Goal: Information Seeking & Learning: Find specific page/section

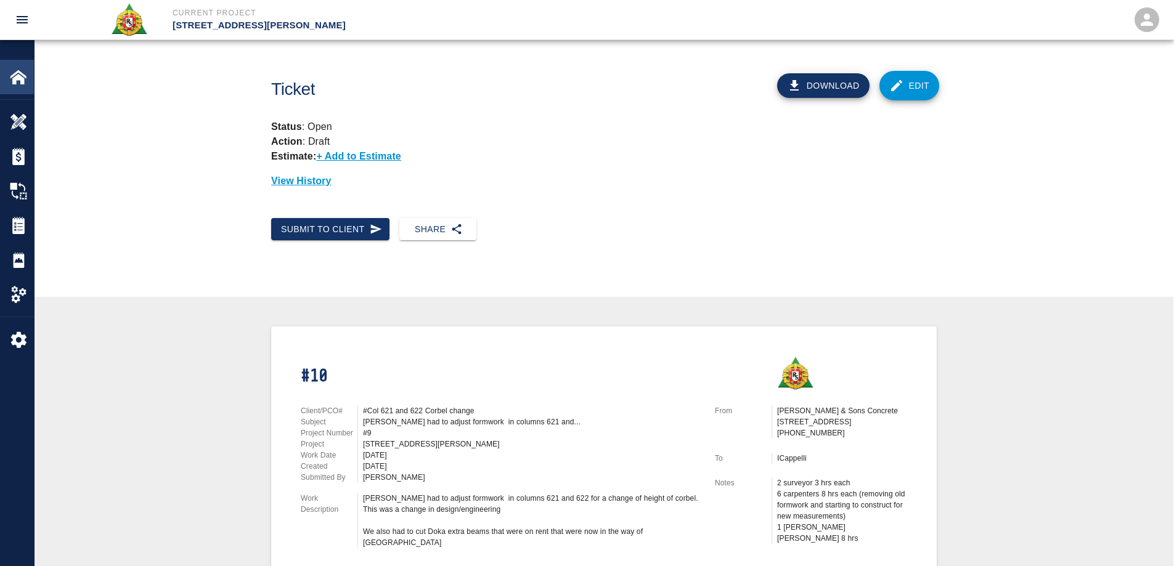
click at [18, 78] on img at bounding box center [18, 76] width 17 height 17
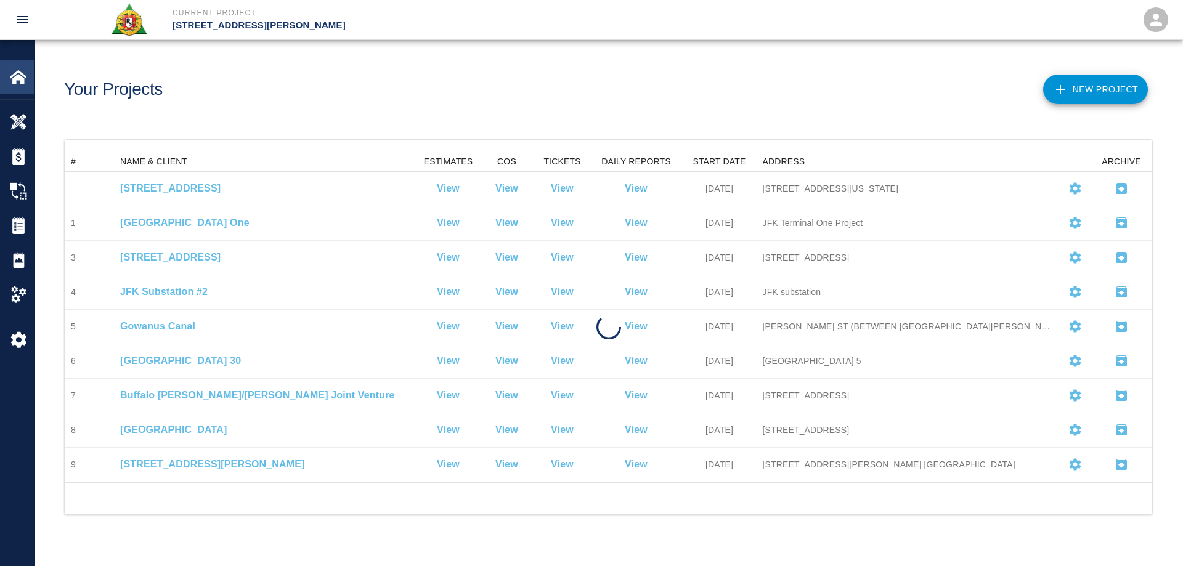
scroll to position [321, 1078]
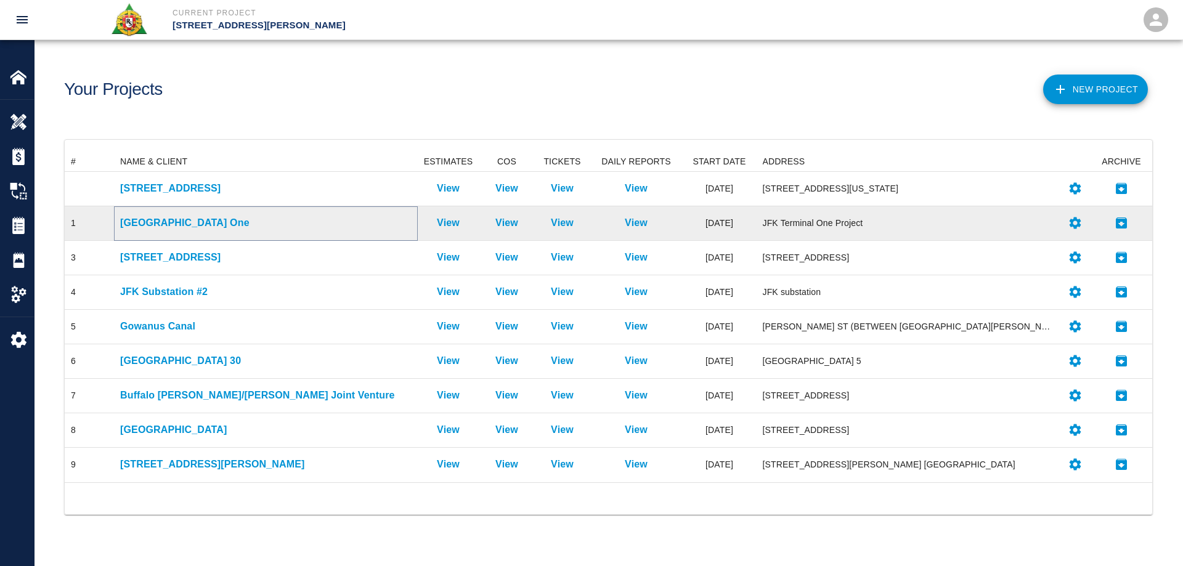
click at [160, 222] on p "[GEOGRAPHIC_DATA] One" at bounding box center [265, 223] width 291 height 15
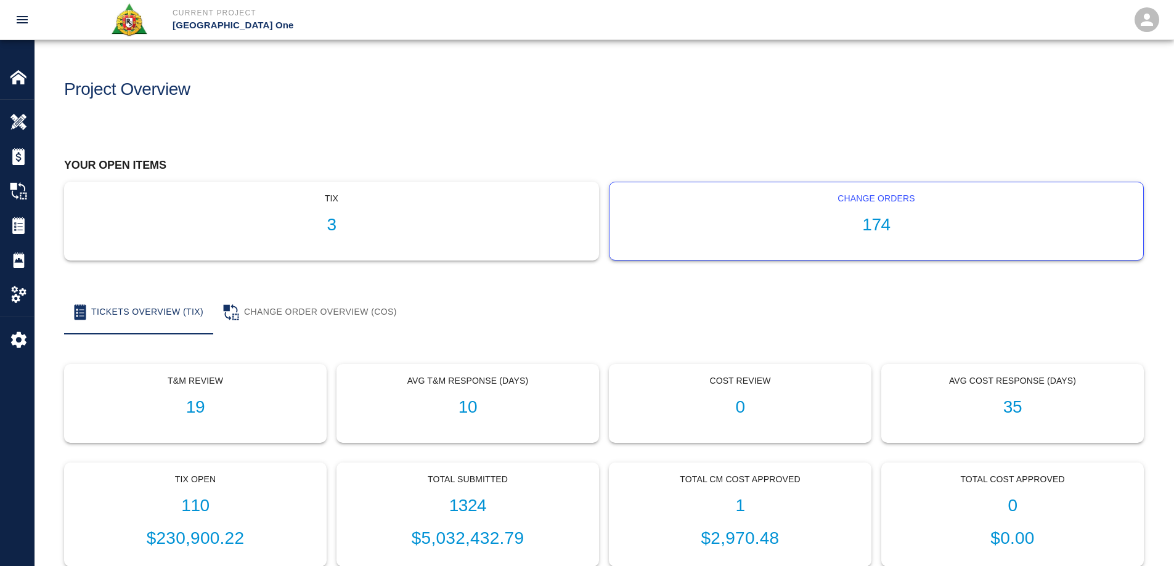
click at [883, 210] on div "Change Orders 174" at bounding box center [876, 221] width 534 height 78
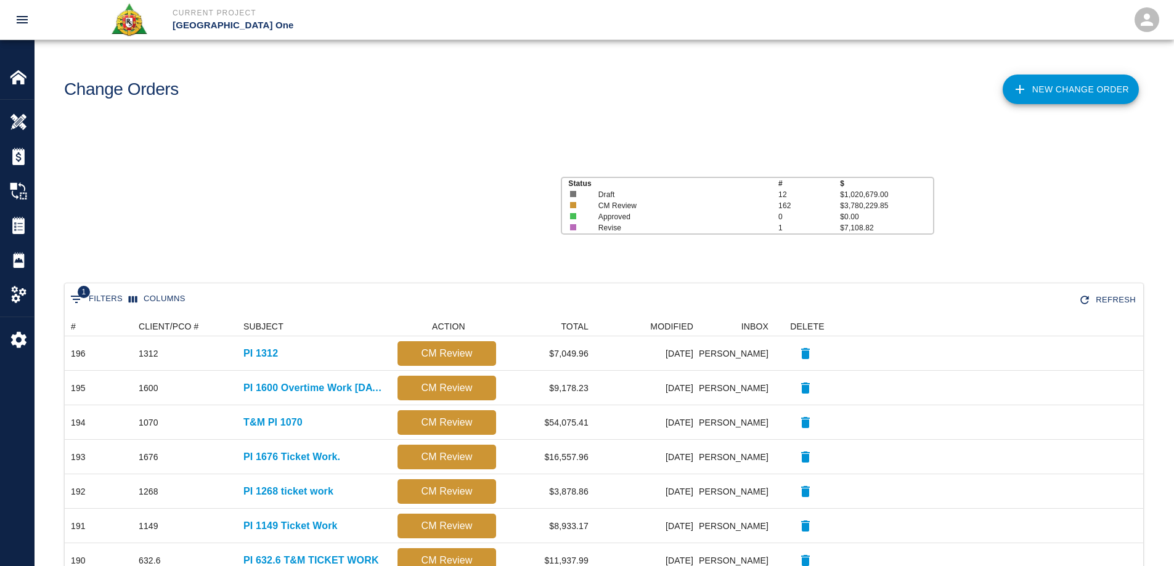
scroll to position [10, 10]
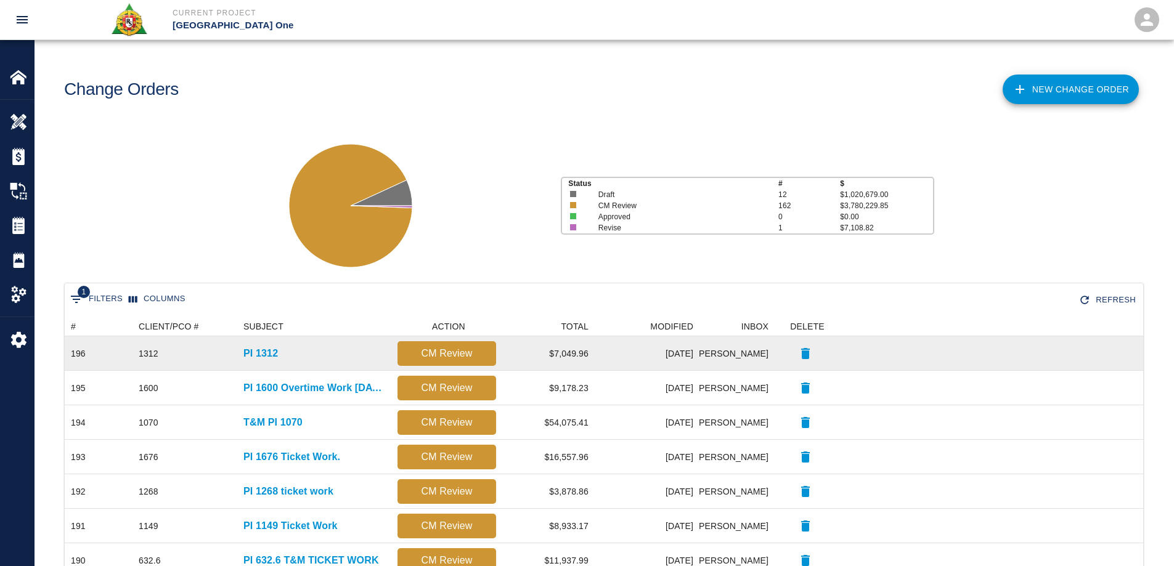
click at [465, 359] on p "CM Review" at bounding box center [446, 353] width 89 height 15
click at [278, 354] on p "PI 1312" at bounding box center [260, 353] width 35 height 15
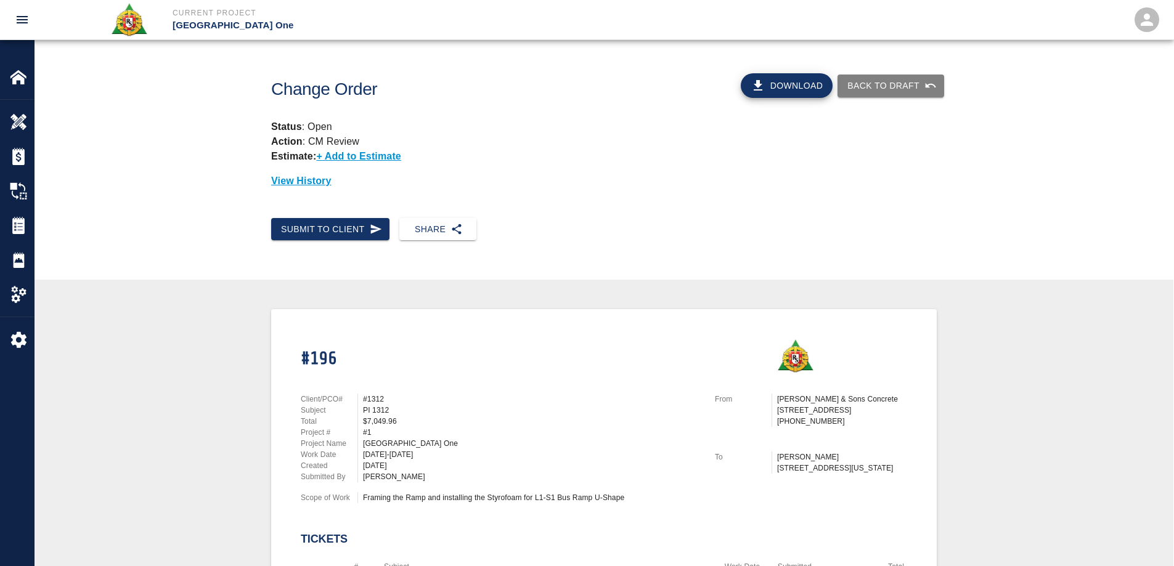
click at [779, 99] on div "Download Back to Draft" at bounding box center [803, 80] width 282 height 57
click at [778, 89] on button "Download" at bounding box center [787, 85] width 92 height 25
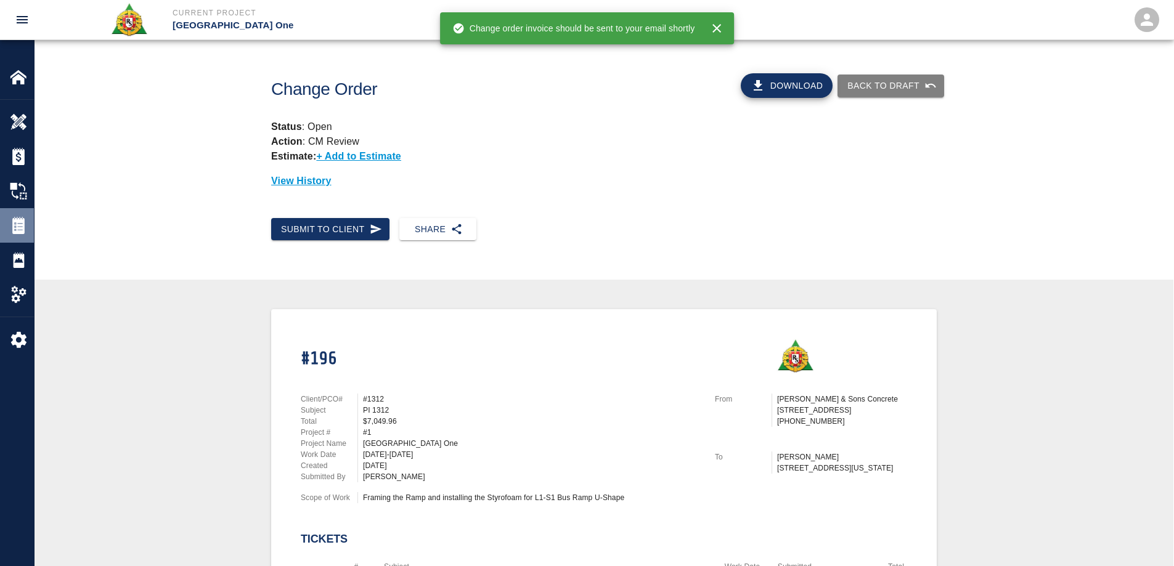
click at [18, 210] on div "Tickets" at bounding box center [17, 225] width 34 height 35
click at [18, 214] on div "Tickets" at bounding box center [17, 225] width 34 height 35
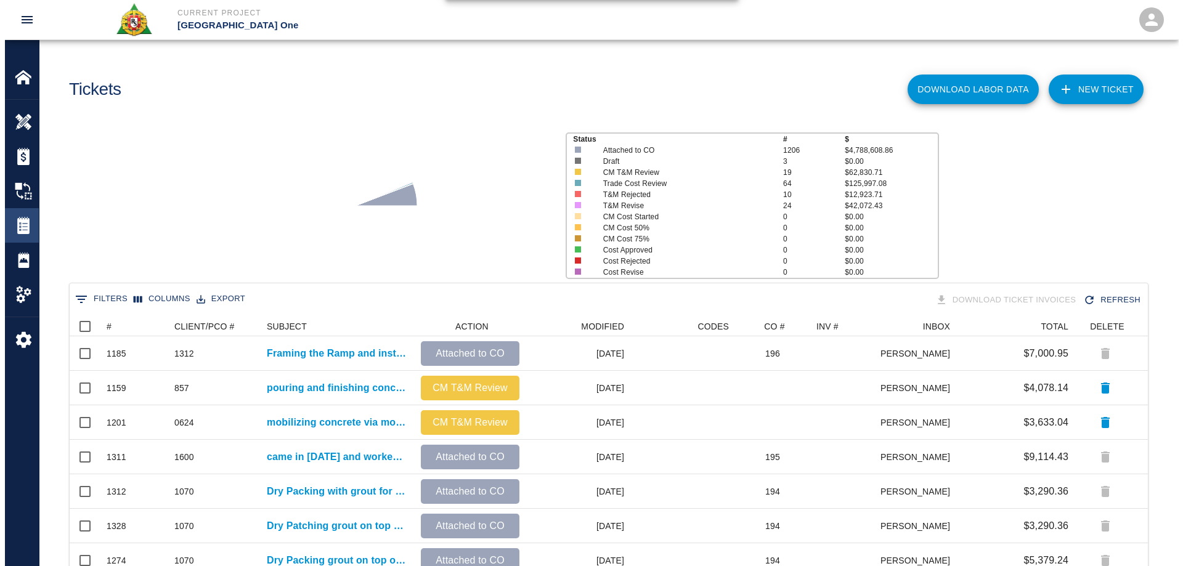
scroll to position [701, 1069]
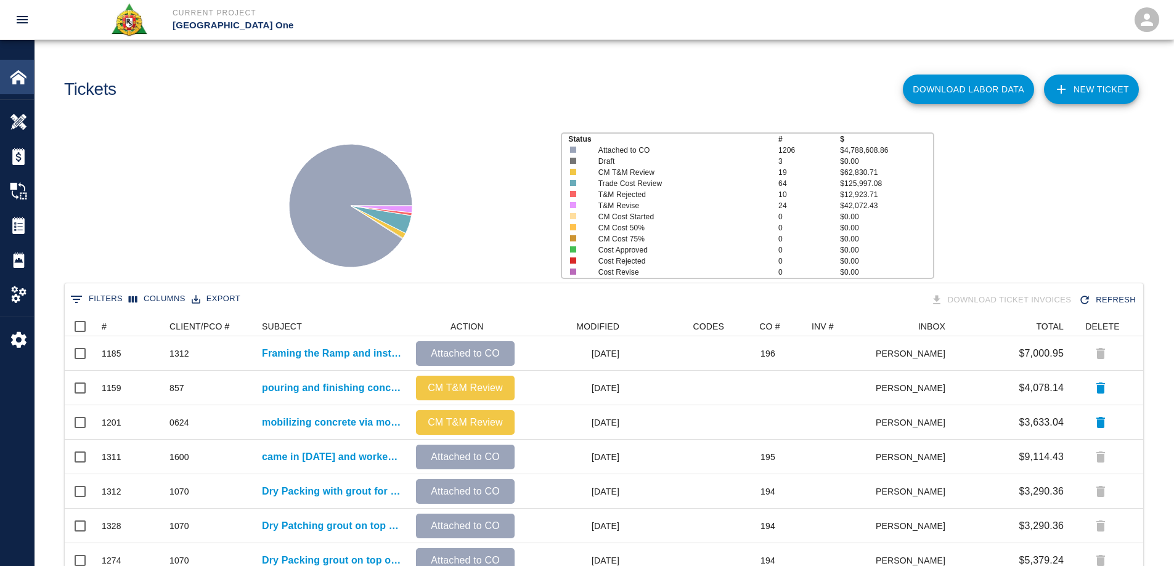
click at [28, 84] on div at bounding box center [27, 76] width 35 height 17
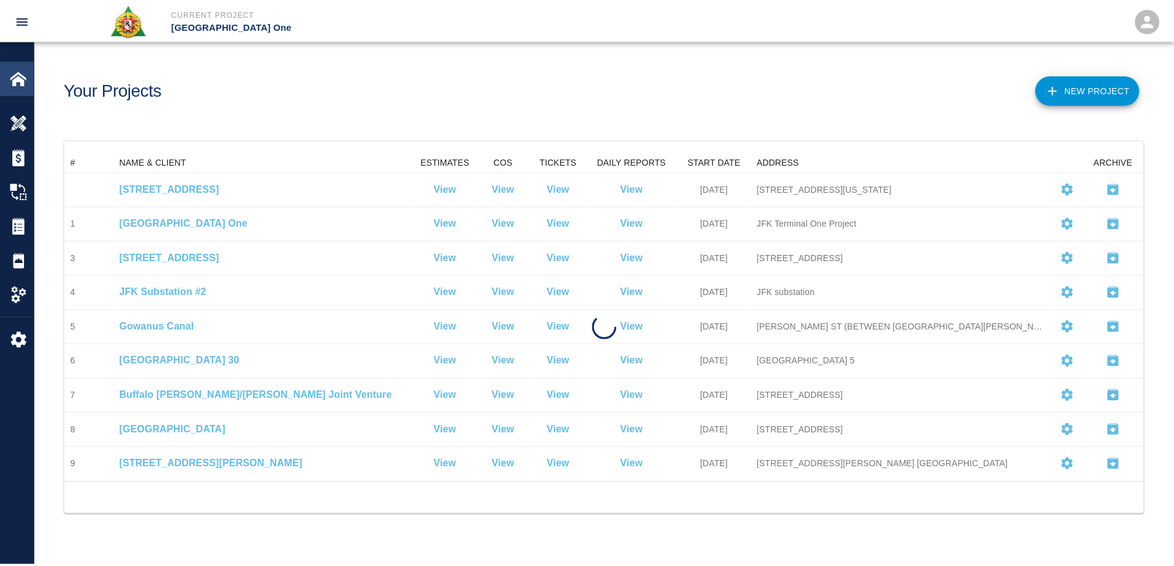
scroll to position [321, 1078]
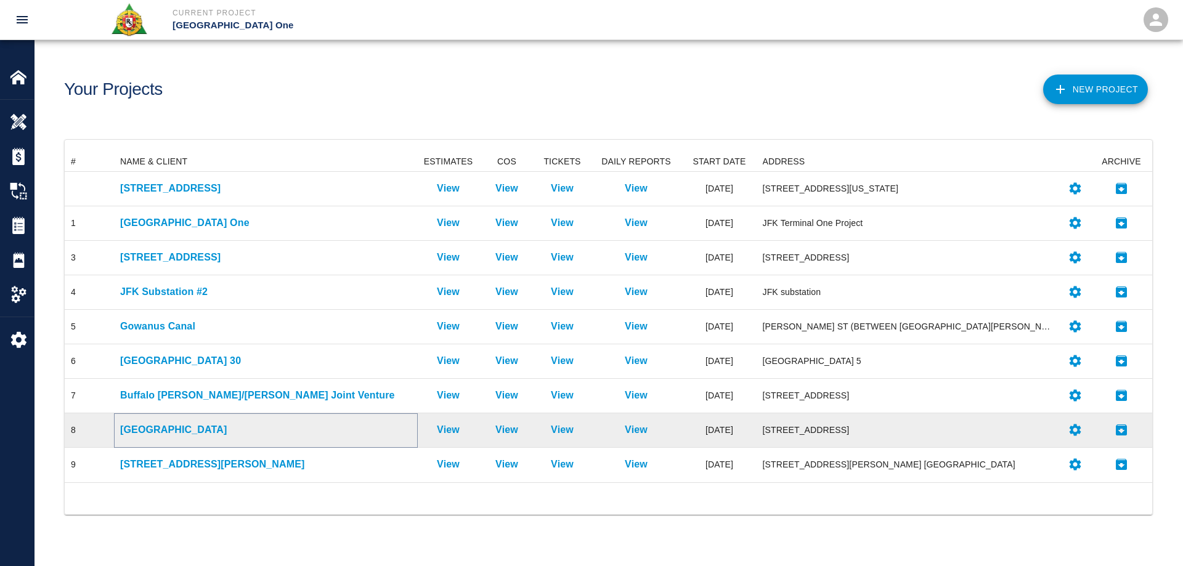
click at [195, 424] on p "[GEOGRAPHIC_DATA]" at bounding box center [265, 430] width 291 height 15
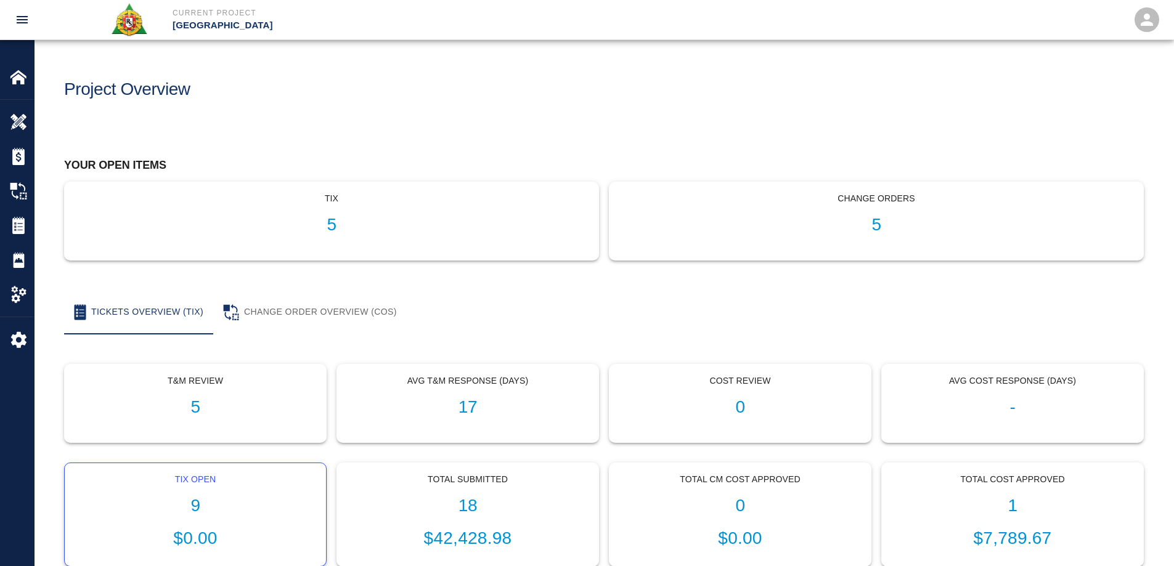
click at [200, 500] on h1 "9" at bounding box center [196, 506] width 242 height 20
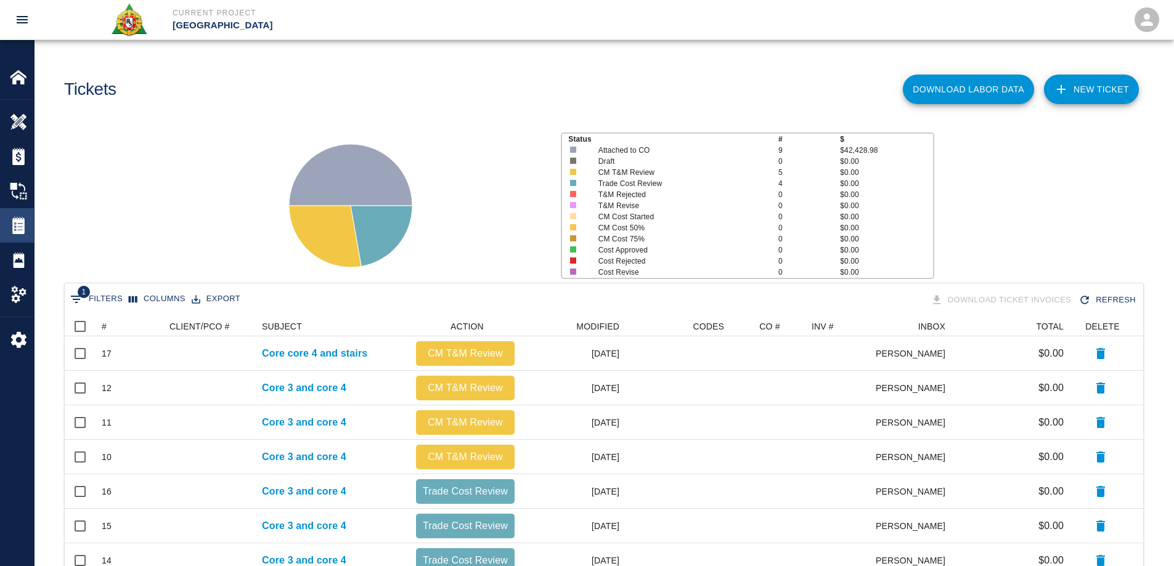
click at [20, 234] on img at bounding box center [18, 225] width 17 height 17
click at [20, 153] on img at bounding box center [18, 156] width 17 height 17
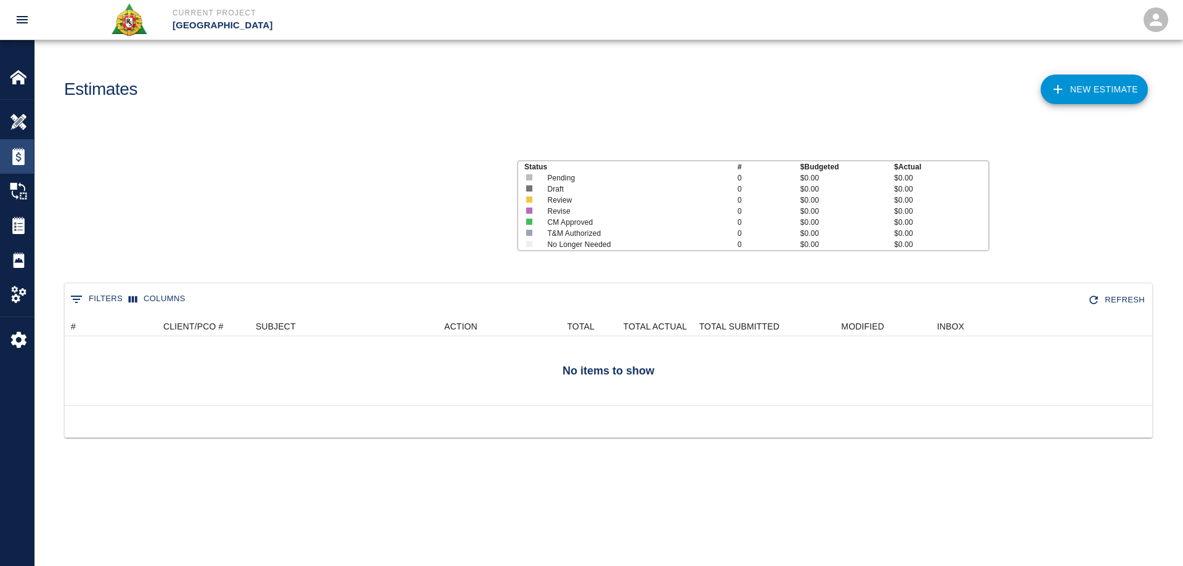
scroll to position [79, 1078]
click at [20, 78] on img at bounding box center [18, 76] width 17 height 17
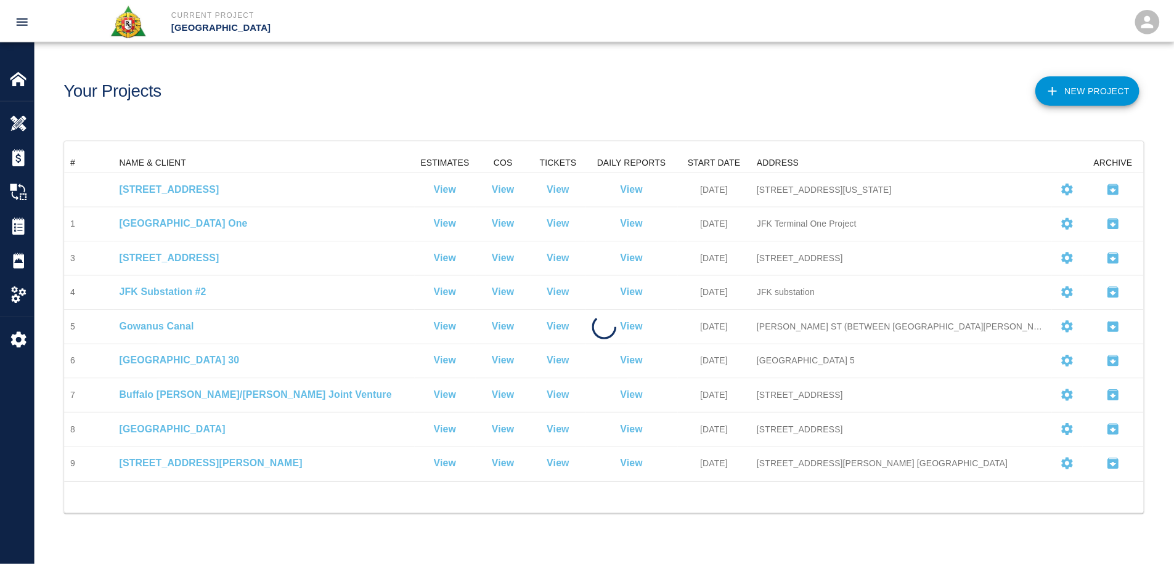
scroll to position [321, 1078]
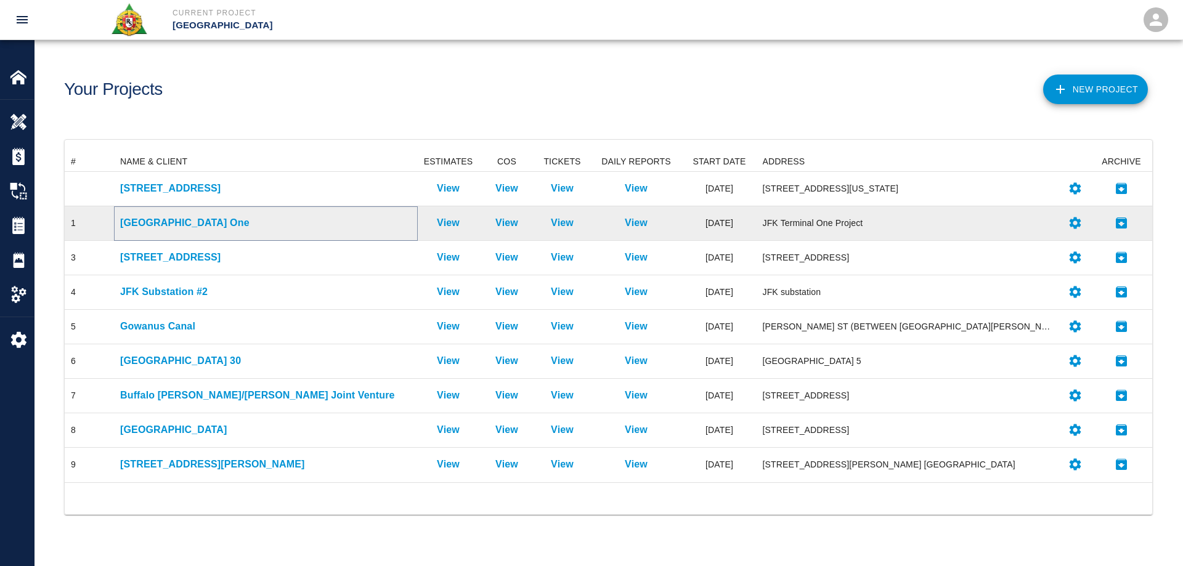
click at [193, 223] on p "[GEOGRAPHIC_DATA] One" at bounding box center [265, 223] width 291 height 15
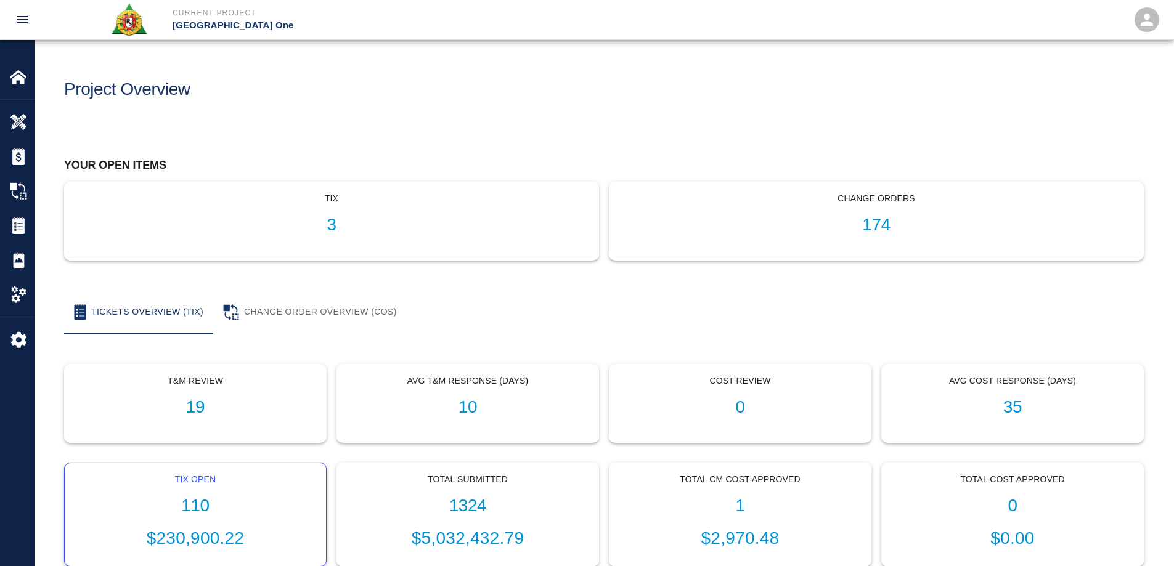
click at [205, 502] on h1 "110" at bounding box center [196, 506] width 242 height 20
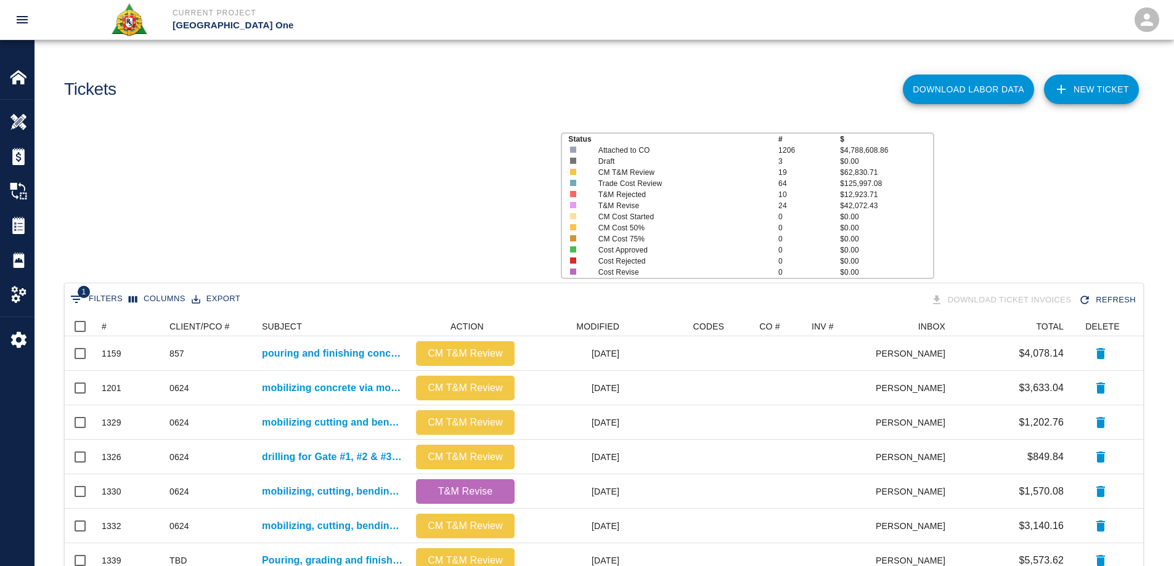
scroll to position [701, 1069]
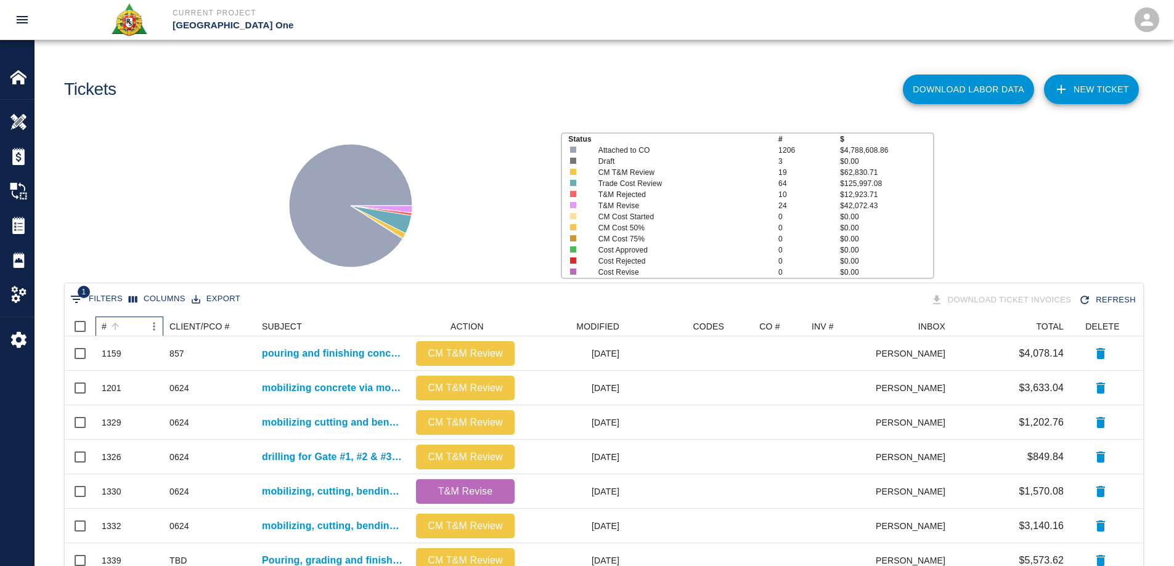
click at [107, 327] on div "#" at bounding box center [115, 326] width 17 height 17
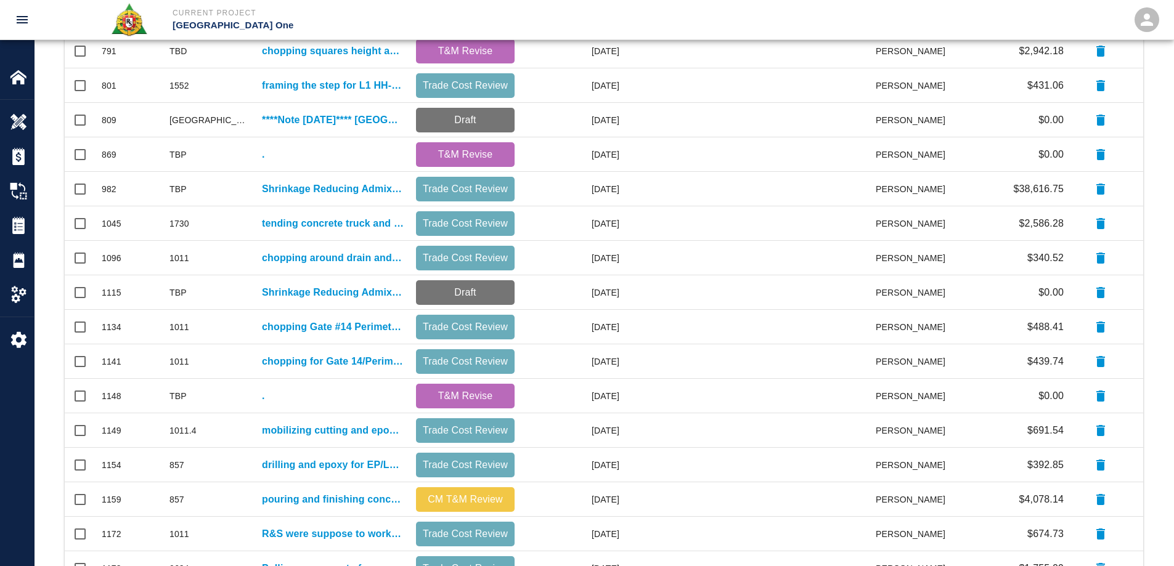
scroll to position [0, 0]
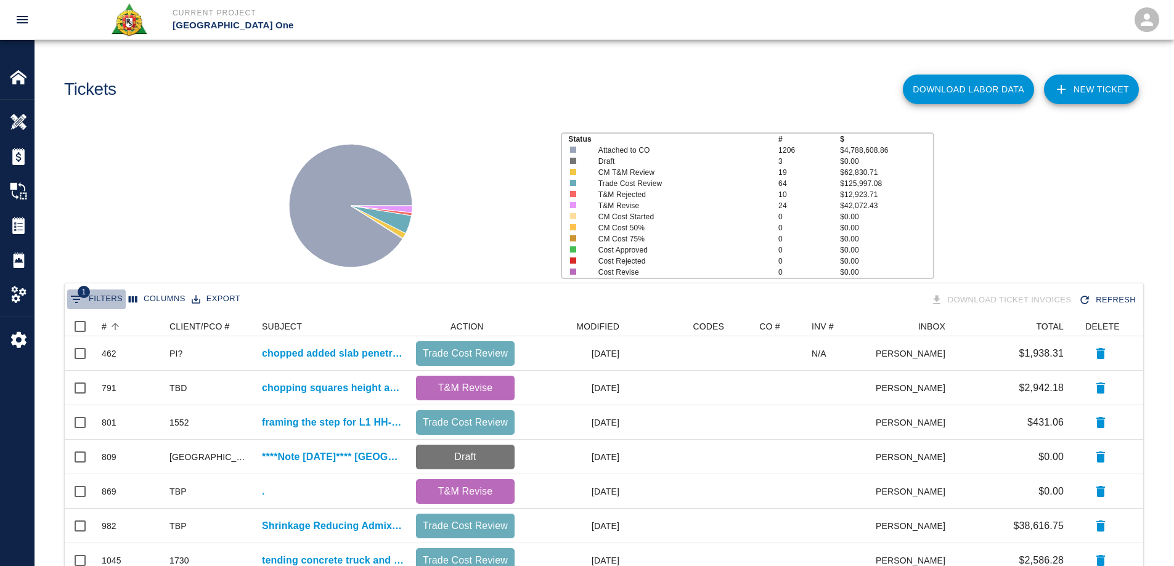
click at [112, 298] on button "1 Filters" at bounding box center [96, 300] width 59 height 20
select select "date_closed"
select select "isEmpty"
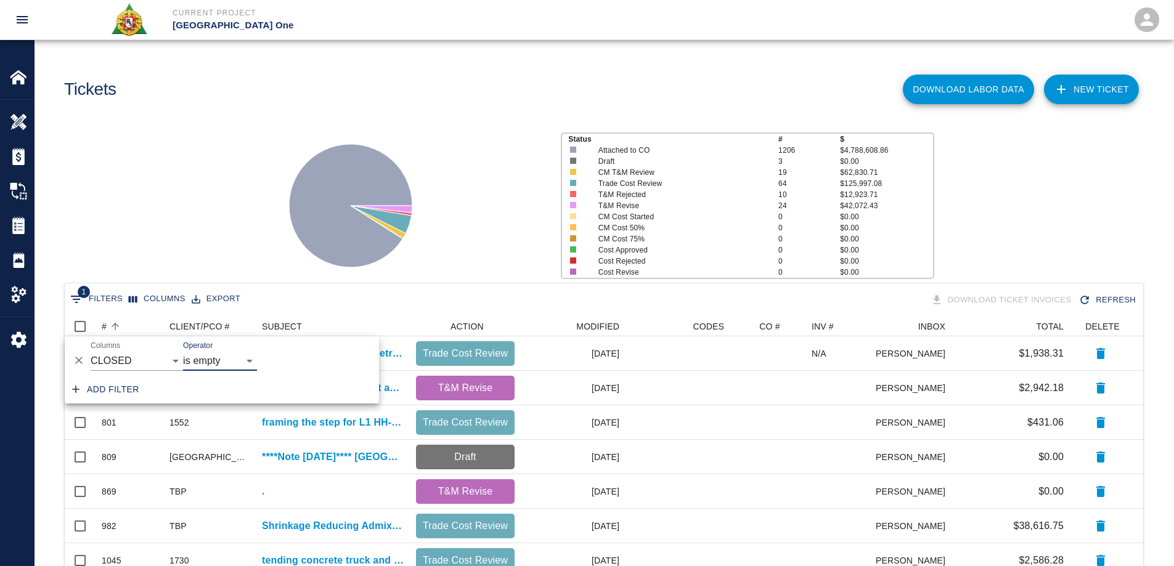
click at [126, 387] on button "Add filter" at bounding box center [105, 389] width 77 height 23
select select "date_closed"
select select "isEmpty"
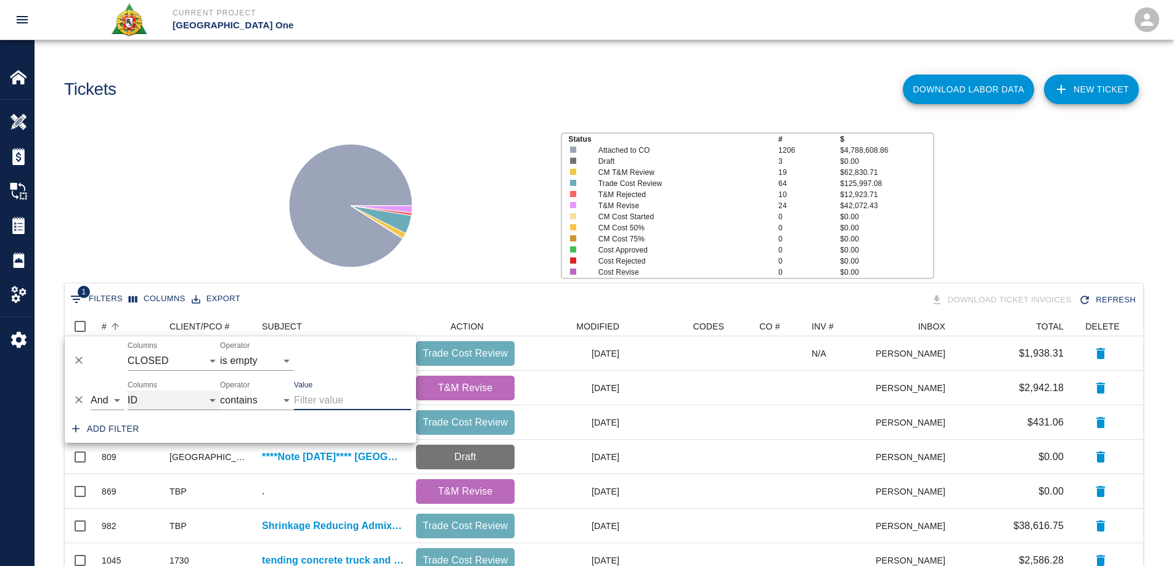
click at [163, 402] on select "ID # CLIENT/PCO # SUBJECT DESCRIPTION ACTION WORK MODIFIED CREATED CODES CO # I…" at bounding box center [174, 401] width 92 height 20
click at [128, 391] on select "ID # CLIENT/PCO # SUBJECT DESCRIPTION ACTION WORK MODIFIED CREATED CODES CO # I…" at bounding box center [174, 401] width 92 height 20
click at [335, 397] on input "Value" at bounding box center [352, 401] width 117 height 20
click at [355, 395] on input "Value" at bounding box center [352, 401] width 117 height 20
click at [309, 407] on input "Value" at bounding box center [352, 401] width 117 height 20
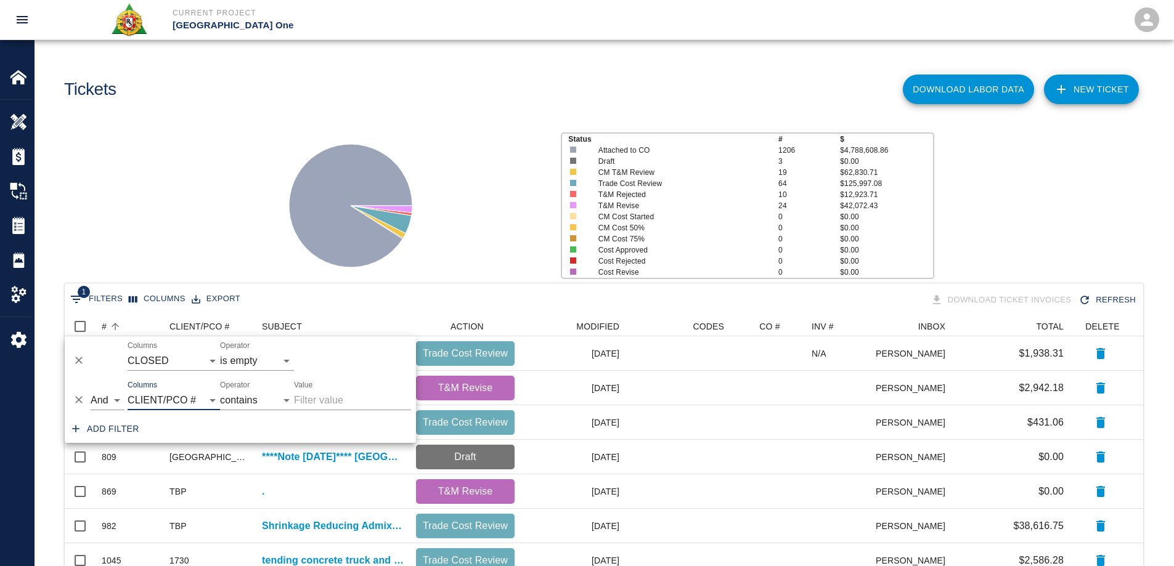
select select "pco_number"
click at [320, 405] on input "Value" at bounding box center [352, 401] width 117 height 20
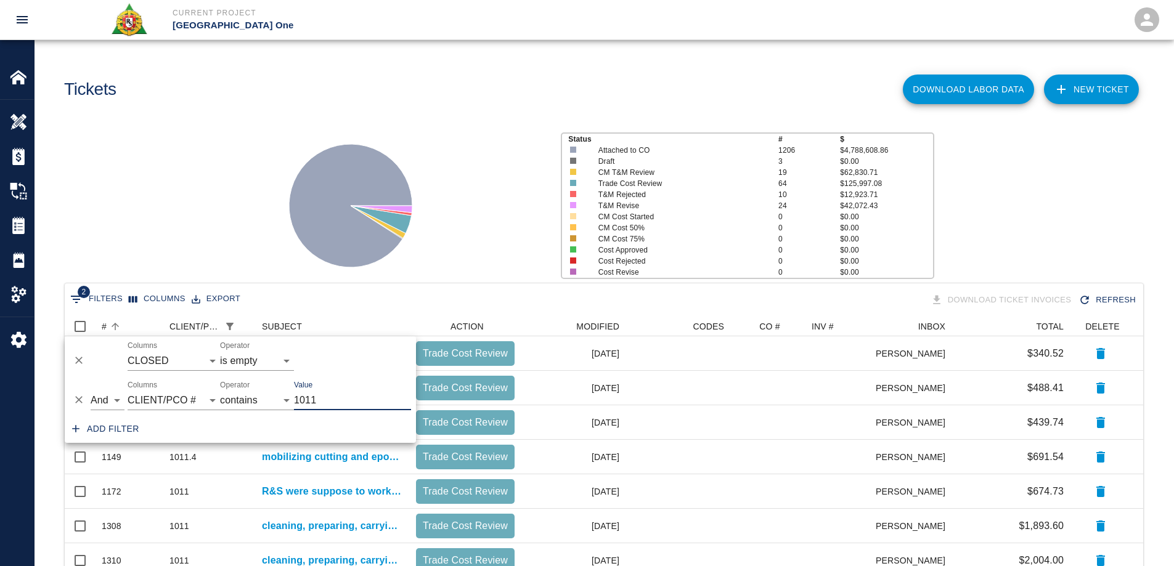
scroll to position [252, 1069]
type input "1011"
click at [265, 197] on div at bounding box center [407, 201] width 287 height 164
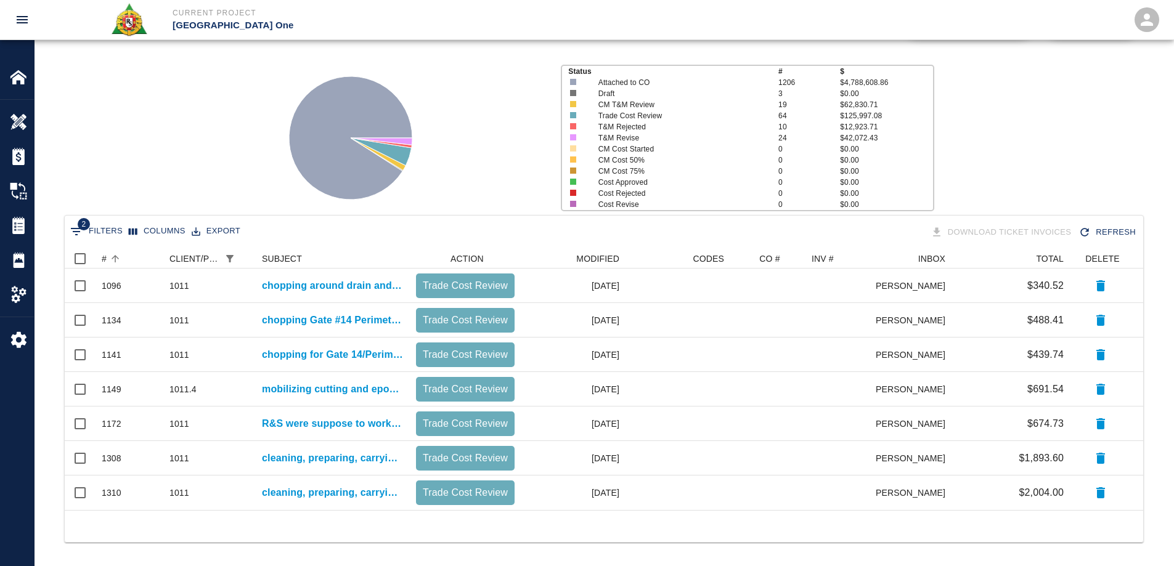
scroll to position [74, 0]
